Goal: Information Seeking & Learning: Learn about a topic

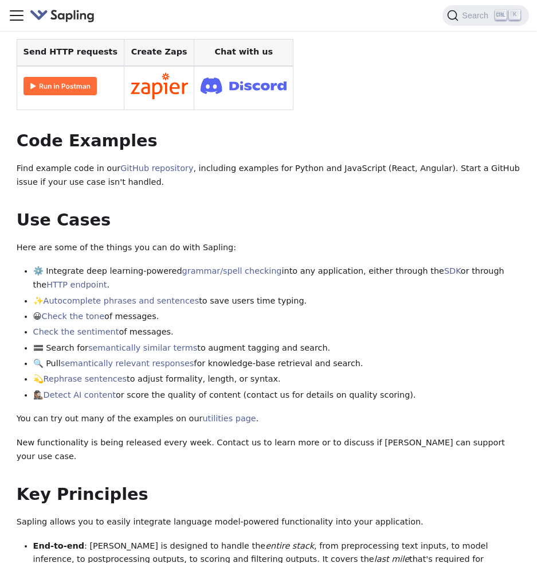
scroll to position [459, 0]
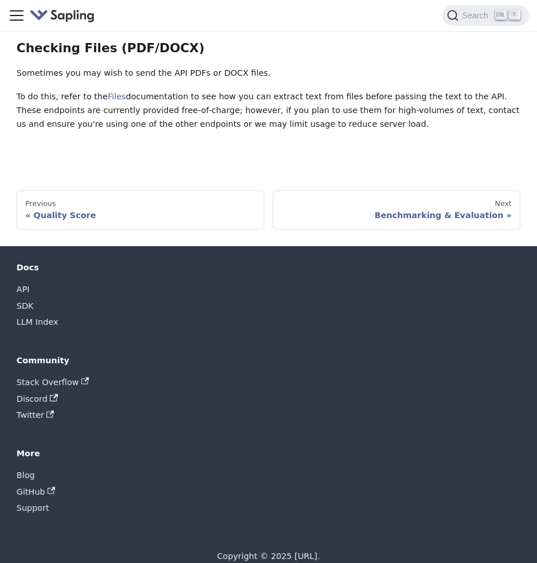
scroll to position [1668, 0]
